Goal: Register for event/course

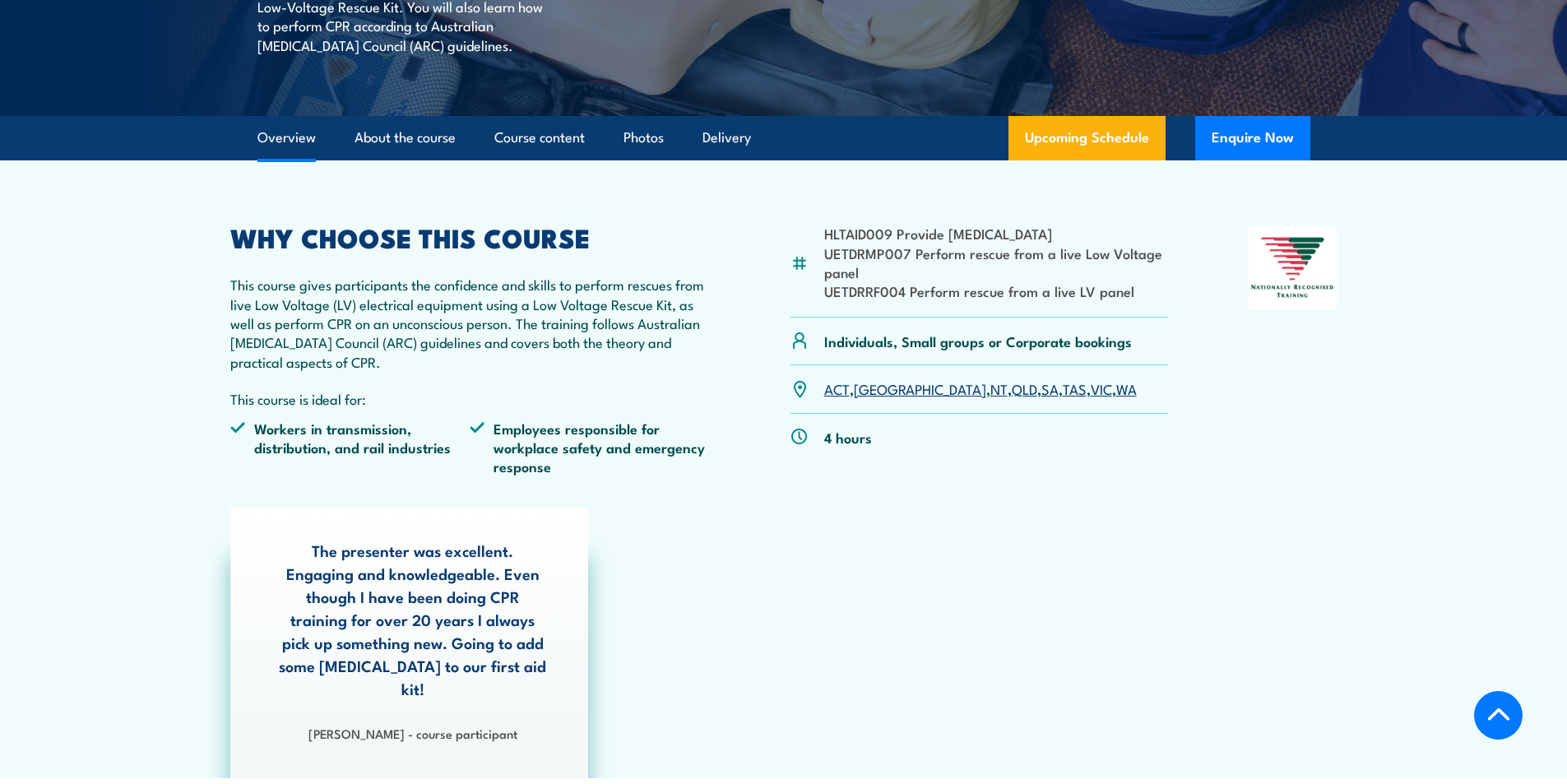
click at [1091, 388] on link "VIC" at bounding box center [1101, 388] width 21 height 19
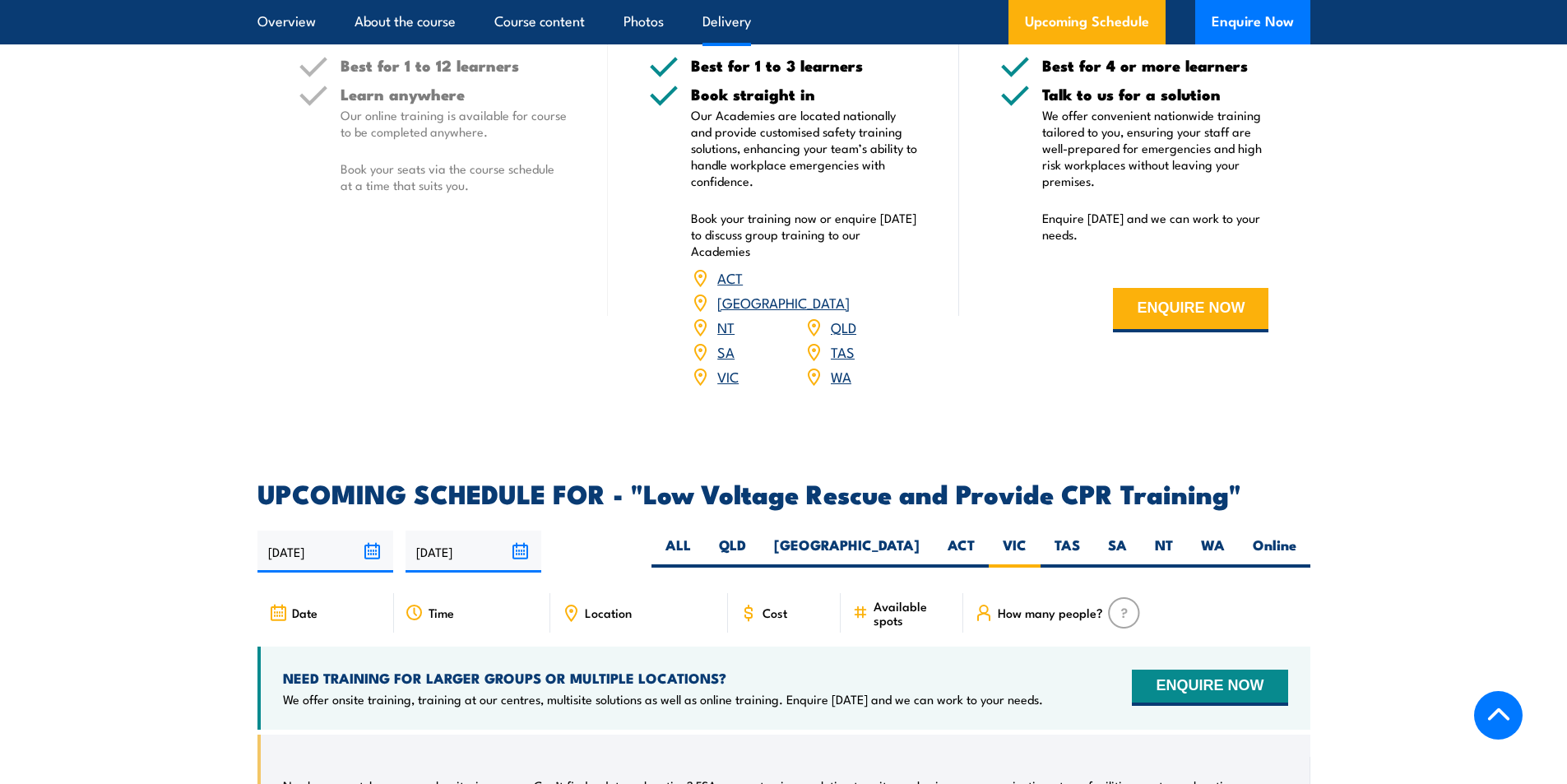
scroll to position [2438, 0]
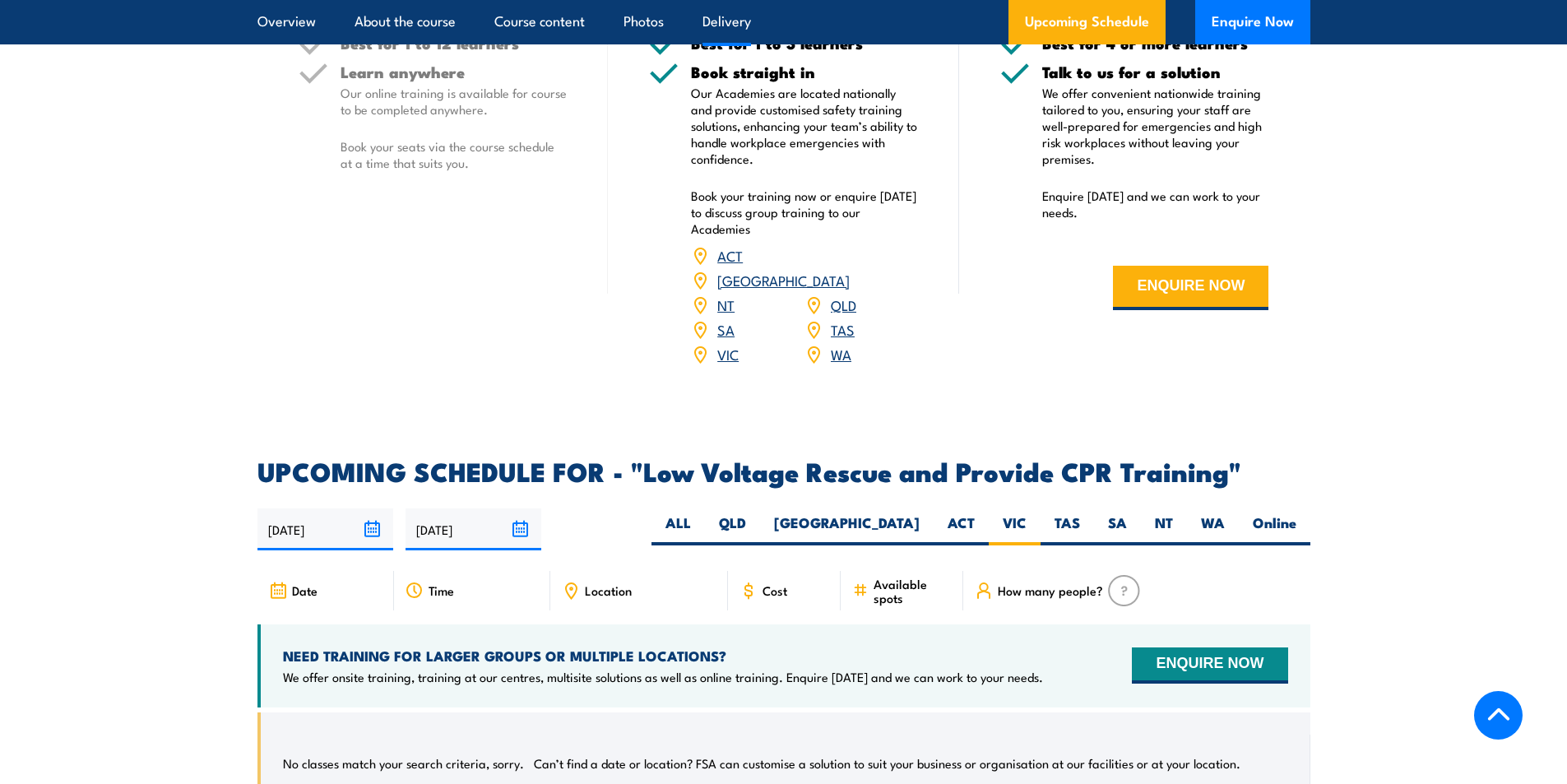
click at [371, 508] on input "19/08/2025" at bounding box center [325, 528] width 136 height 42
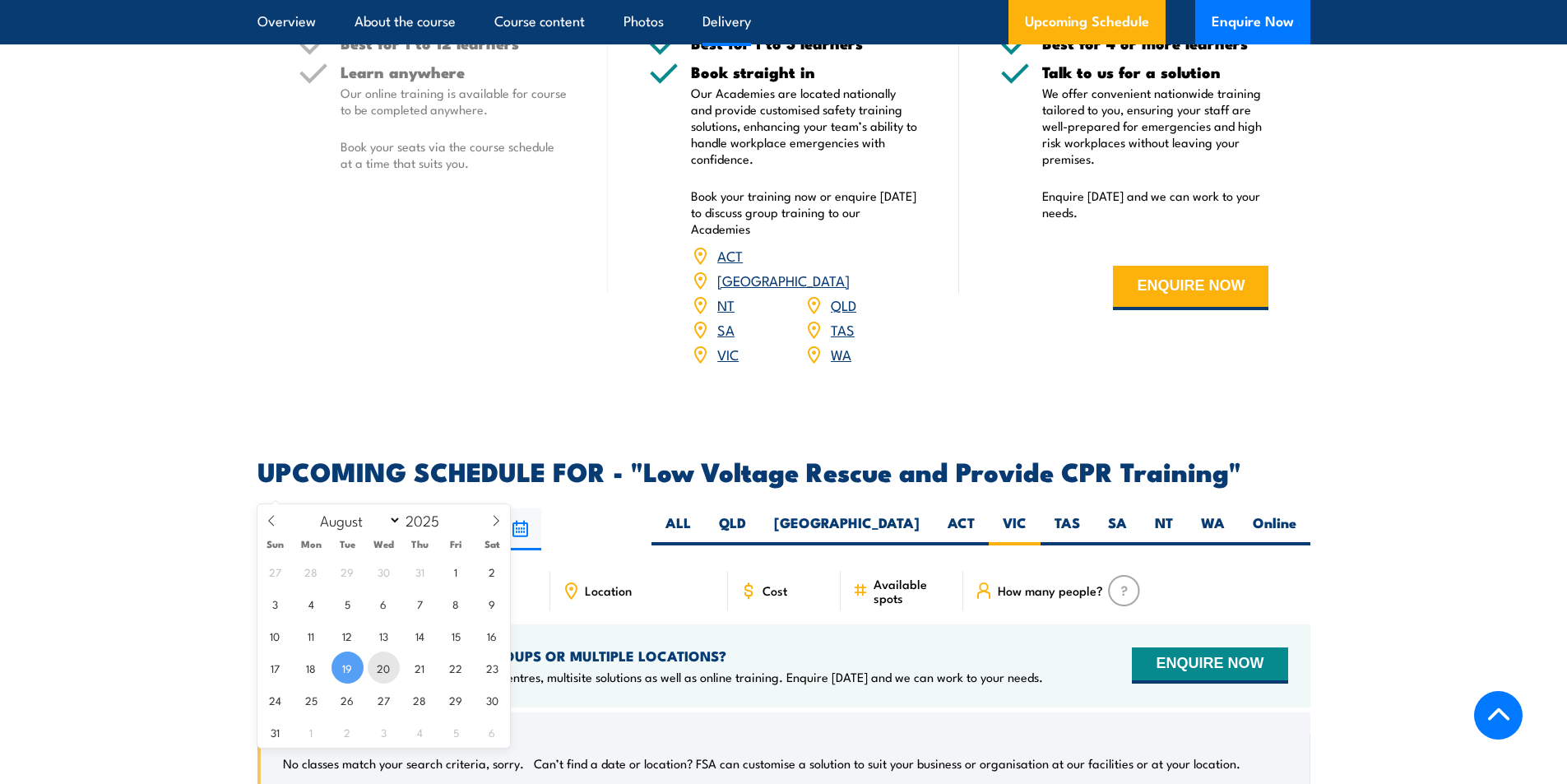
click at [388, 665] on span "20" at bounding box center [383, 667] width 32 height 32
type input "20/08/2025"
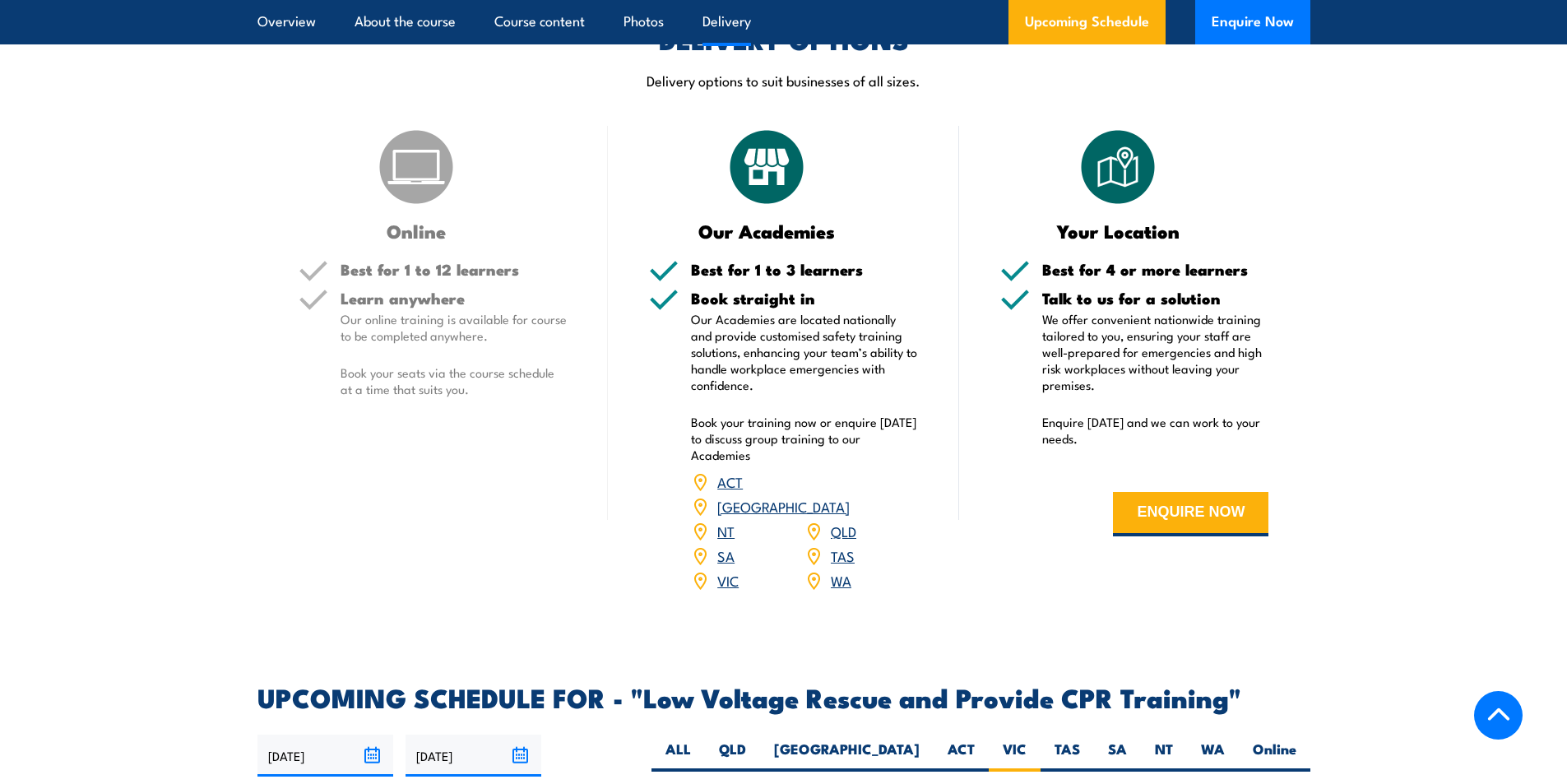
scroll to position [2109, 0]
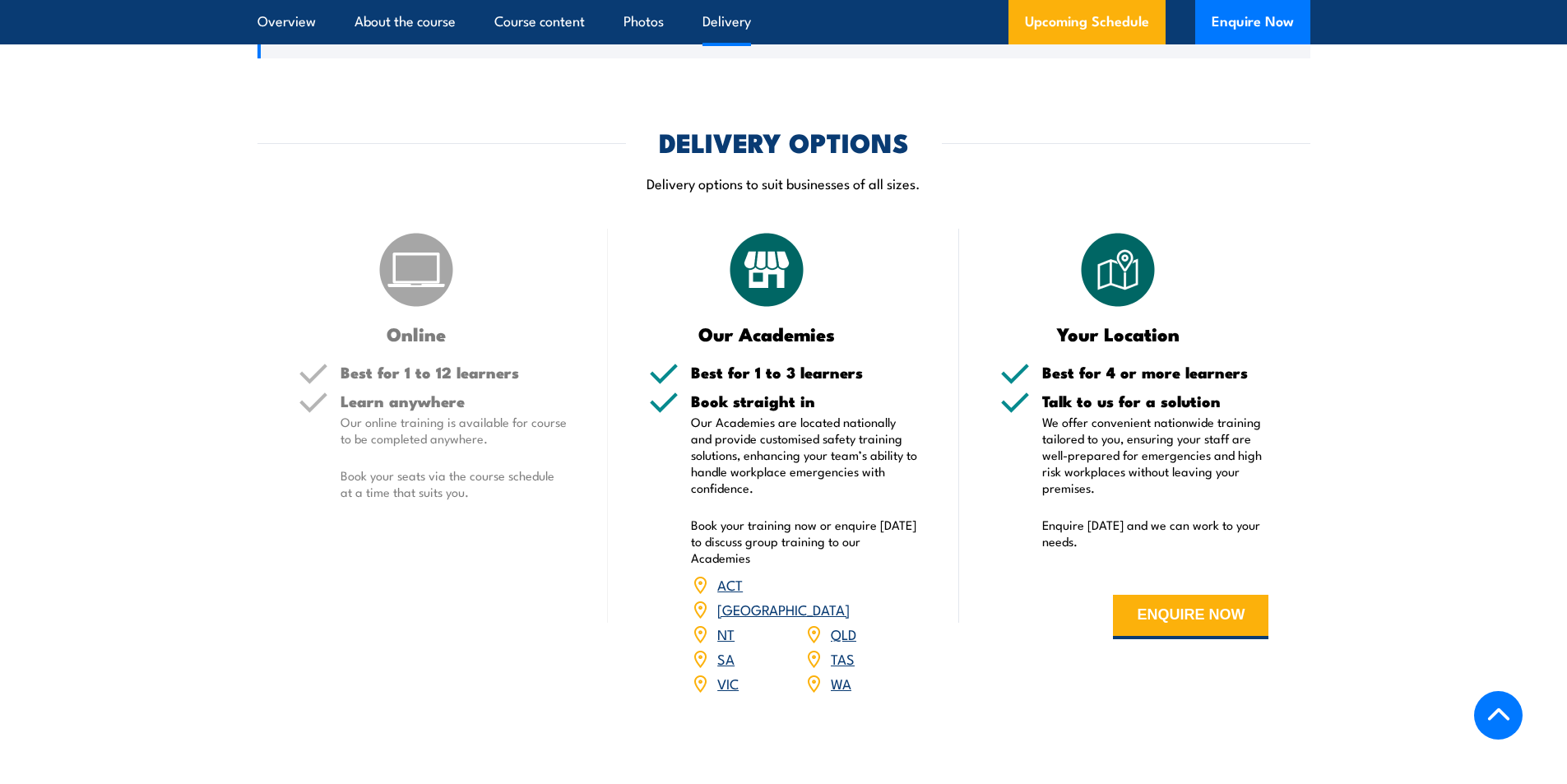
click at [728, 672] on link "VIC" at bounding box center [727, 681] width 21 height 19
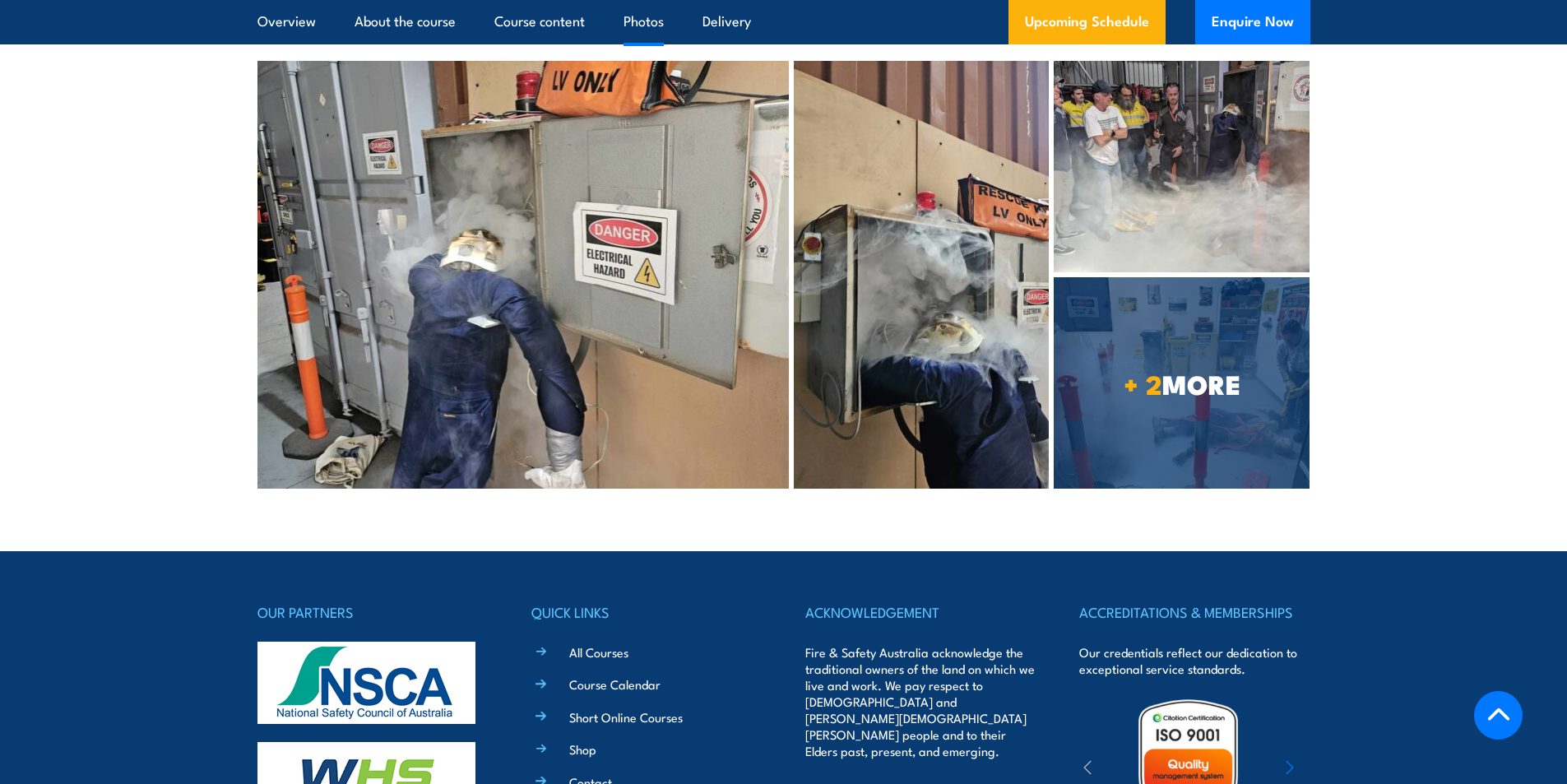
scroll to position [3854, 0]
